Goal: Task Accomplishment & Management: Manage account settings

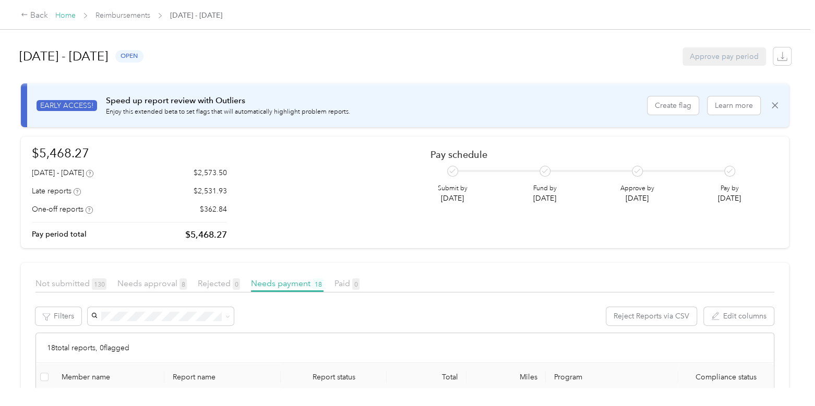
scroll to position [433, 0]
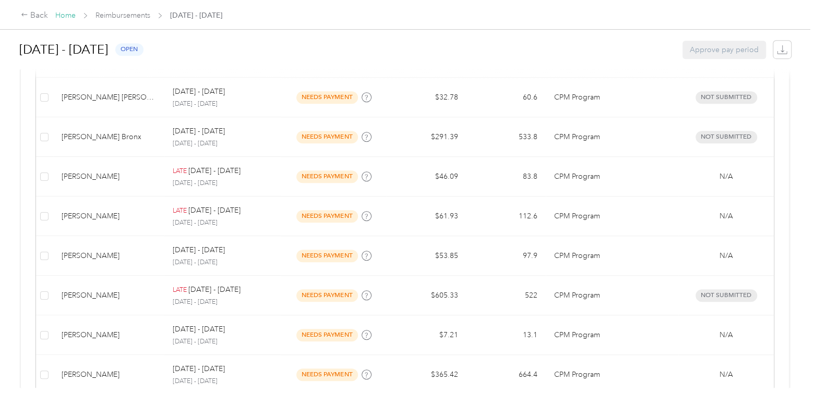
click at [66, 17] on link "Home" at bounding box center [65, 15] width 20 height 9
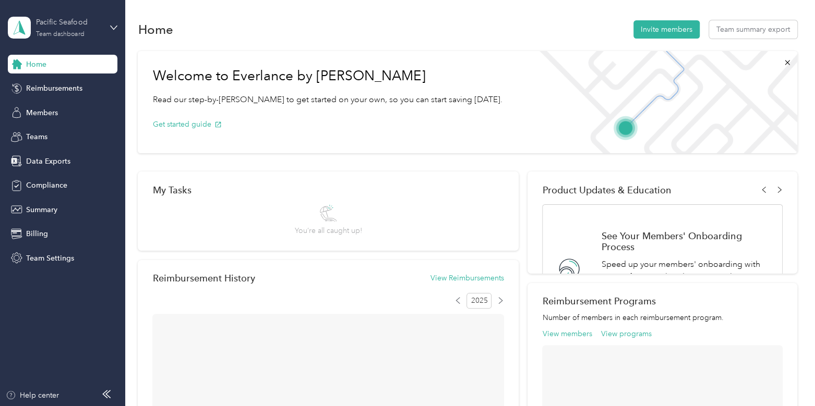
click at [70, 20] on div "Pacific Seafood" at bounding box center [68, 22] width 65 height 11
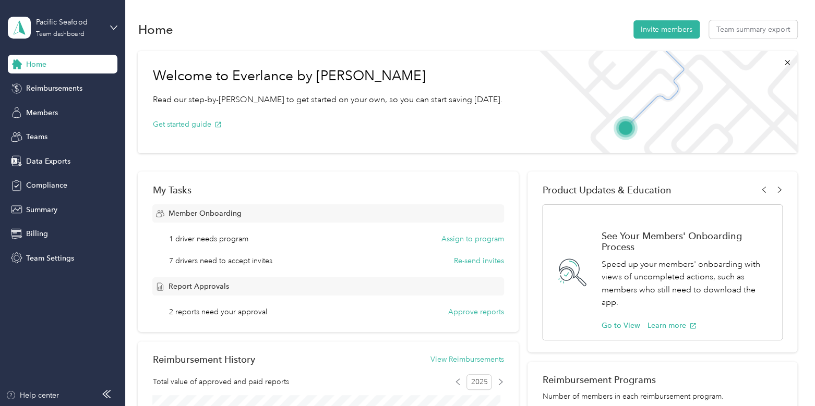
click at [64, 131] on div "Log out" at bounding box center [117, 133] width 205 height 18
